Goal: Information Seeking & Learning: Learn about a topic

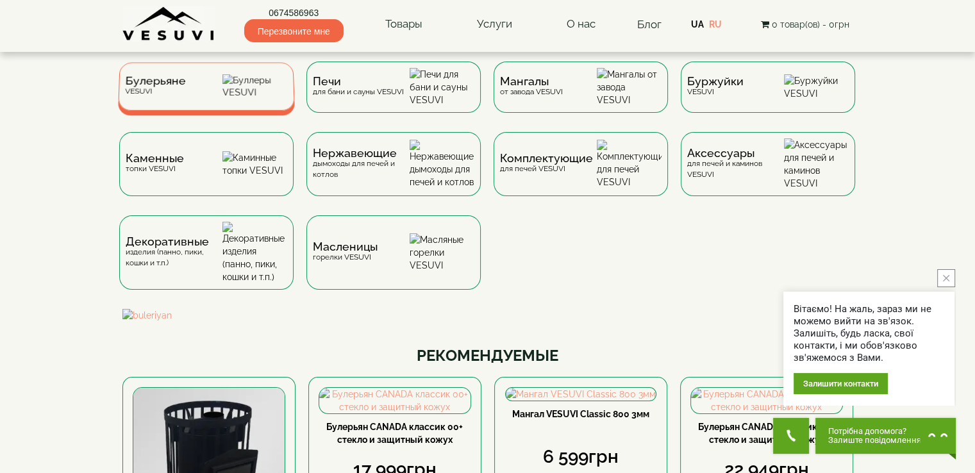
click at [242, 92] on img at bounding box center [254, 86] width 65 height 24
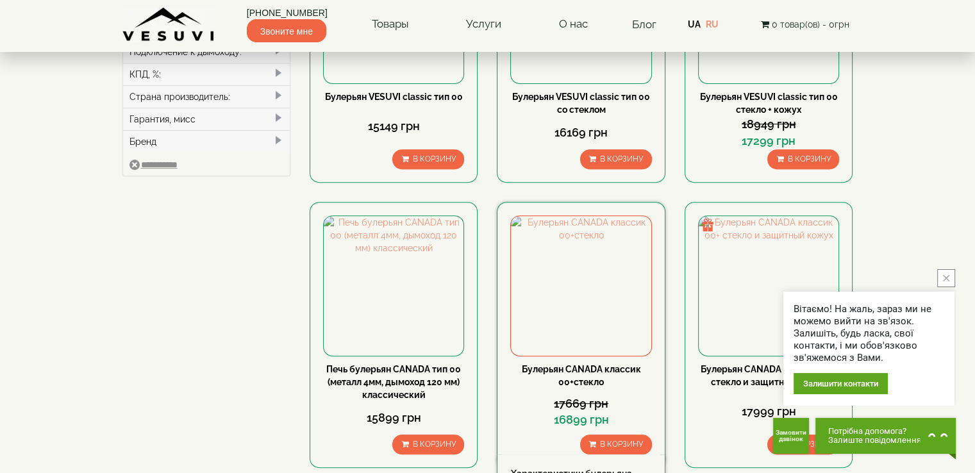
scroll to position [513, 0]
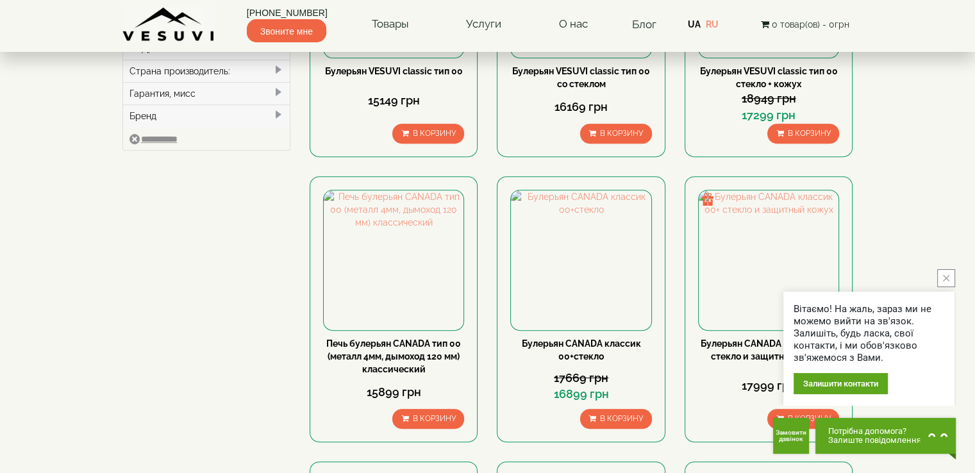
click at [946, 276] on icon "close button" at bounding box center [946, 278] width 6 height 6
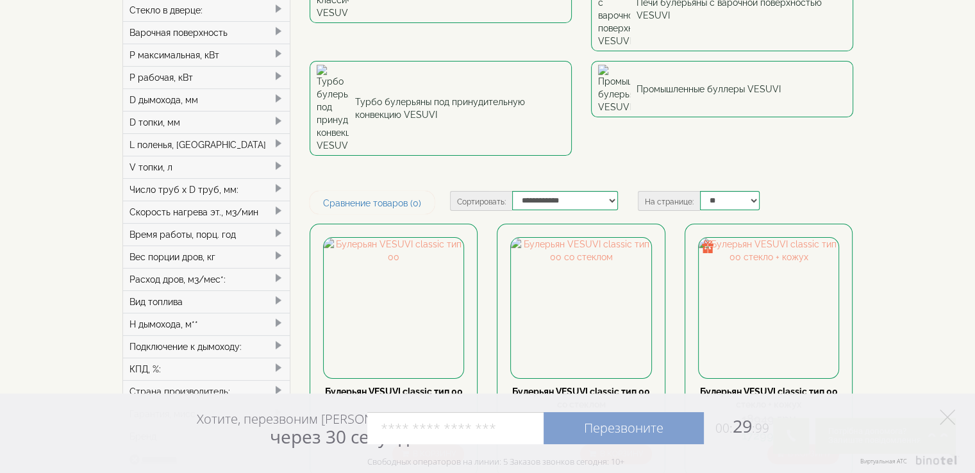
scroll to position [64, 0]
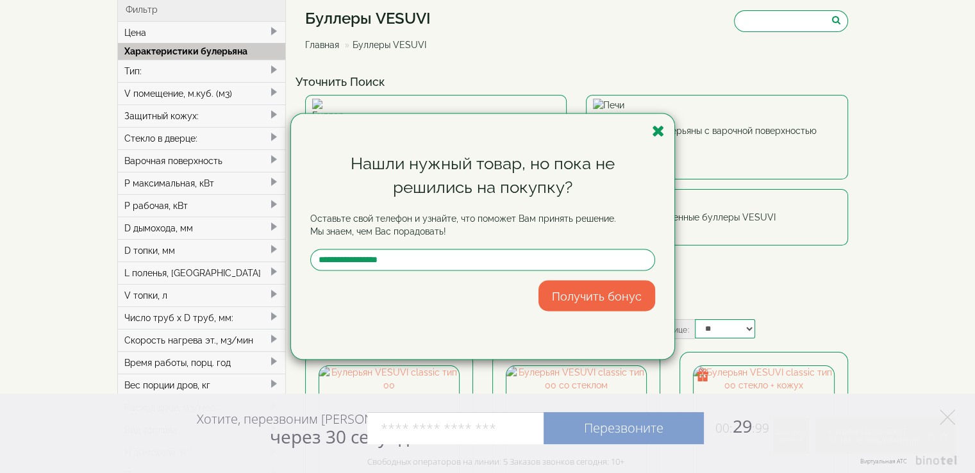
click at [923, 245] on div "Нашли нужный товар, но пока не решились на покупку? Оставьте свой телефон и узн…" at bounding box center [487, 236] width 975 height 473
click at [654, 131] on icon "button" at bounding box center [658, 131] width 13 height 16
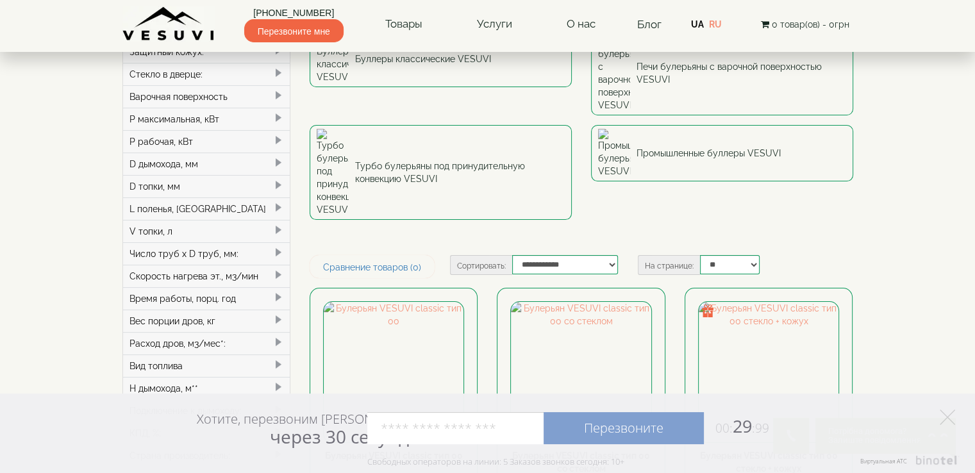
scroll to position [192, 0]
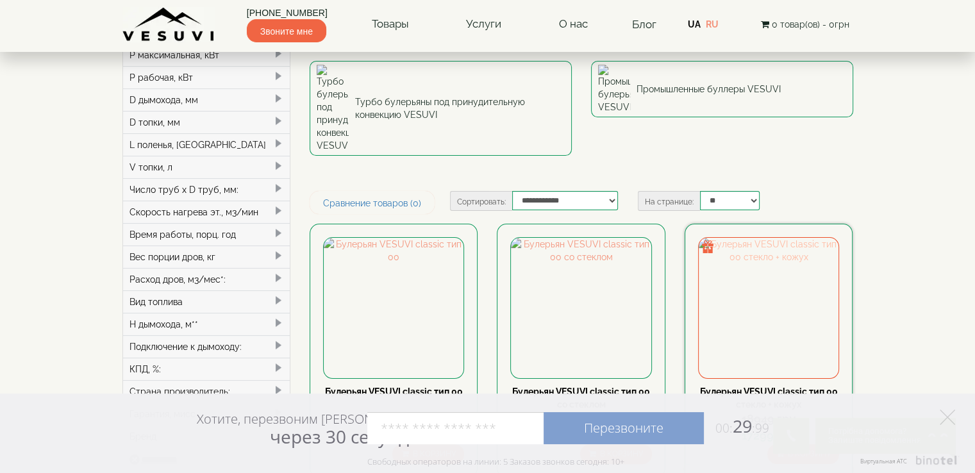
click at [774, 238] on img at bounding box center [769, 308] width 140 height 140
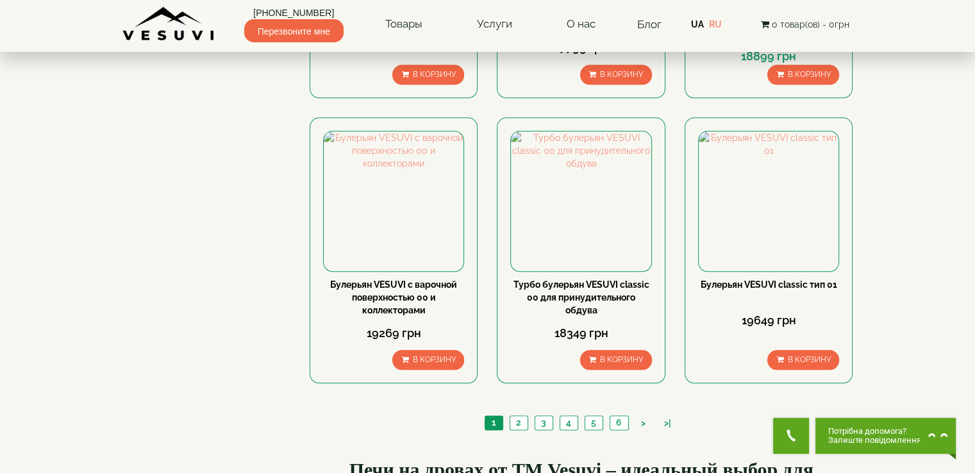
scroll to position [1173, 0]
